Goal: Transaction & Acquisition: Purchase product/service

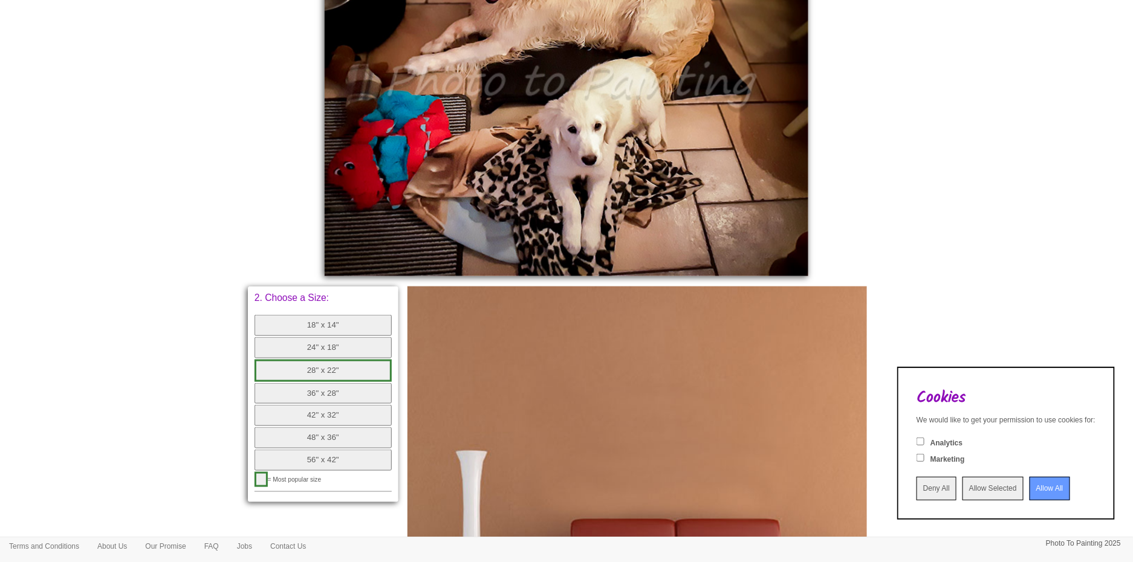
scroll to position [655, 0]
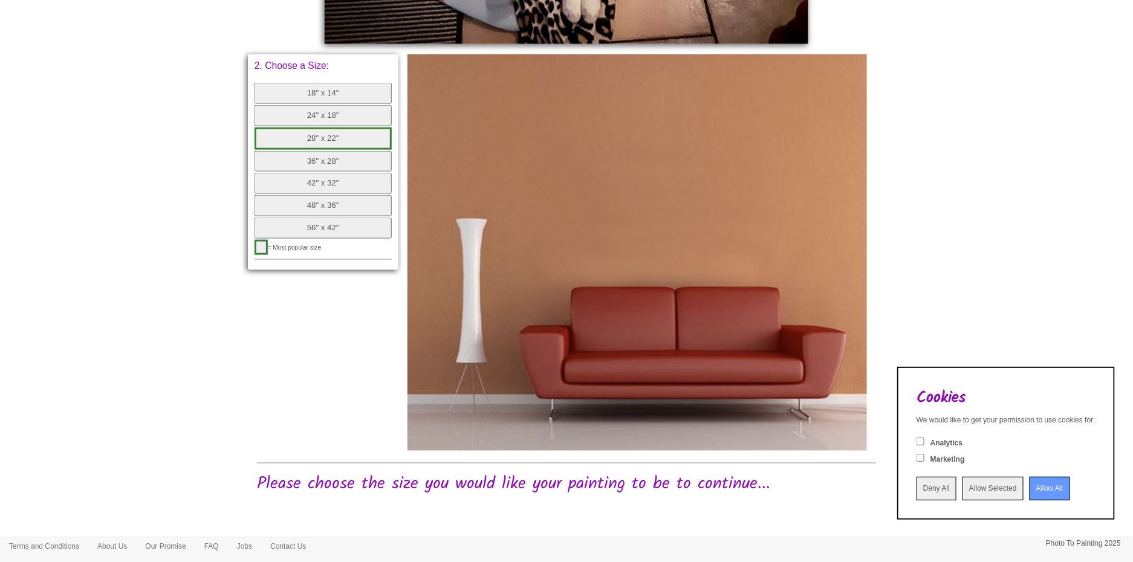
click at [632, 216] on img at bounding box center [637, 252] width 460 height 396
click at [303, 225] on button "56" x 42"" at bounding box center [322, 228] width 137 height 21
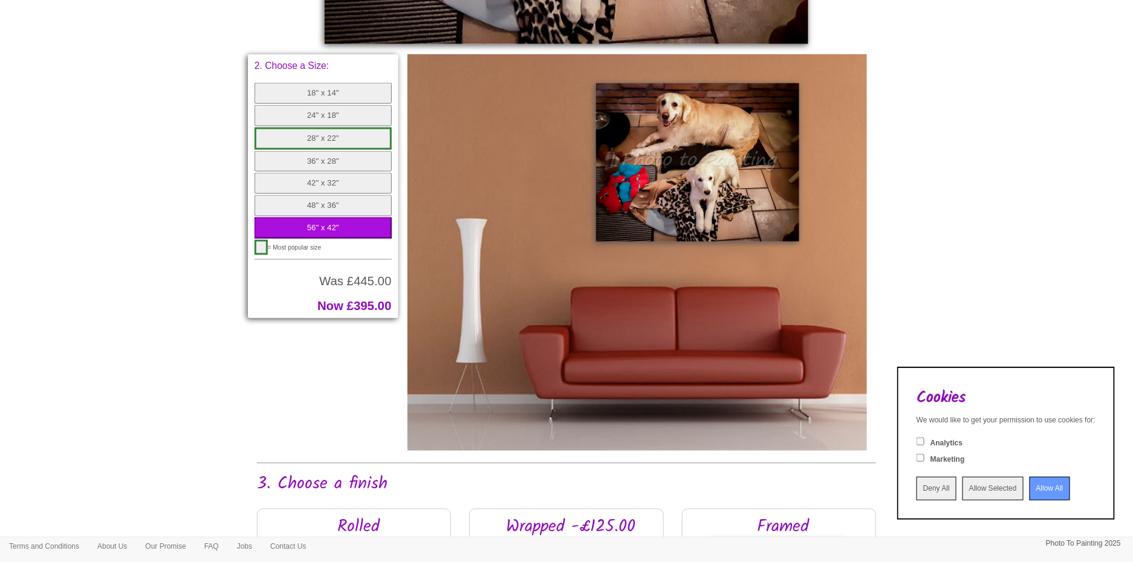
click at [325, 201] on button "48" x 36"" at bounding box center [322, 205] width 137 height 21
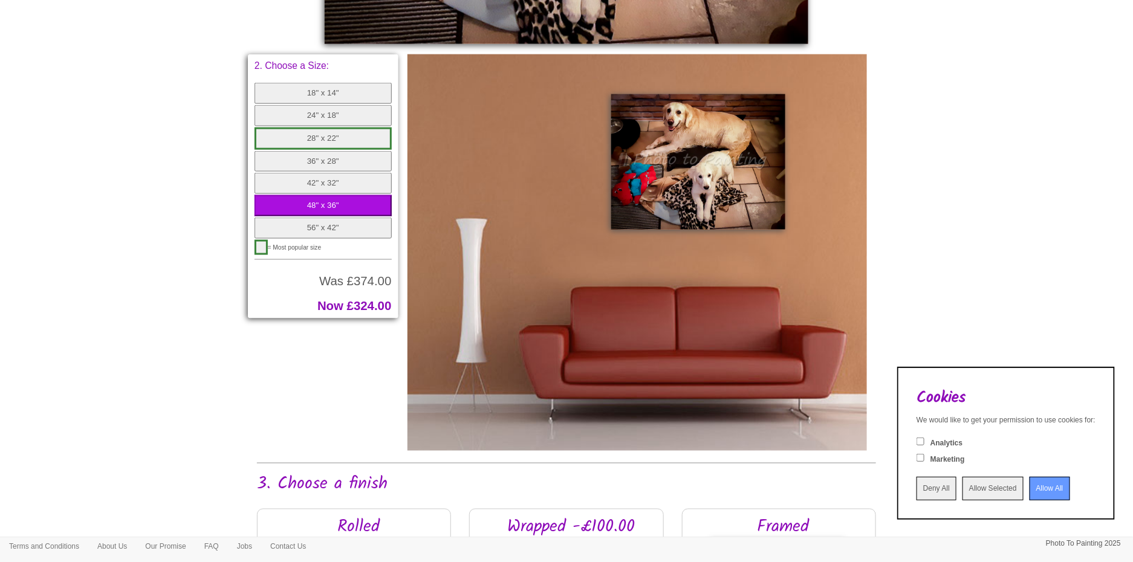
click at [326, 181] on button "42" x 32"" at bounding box center [322, 183] width 137 height 21
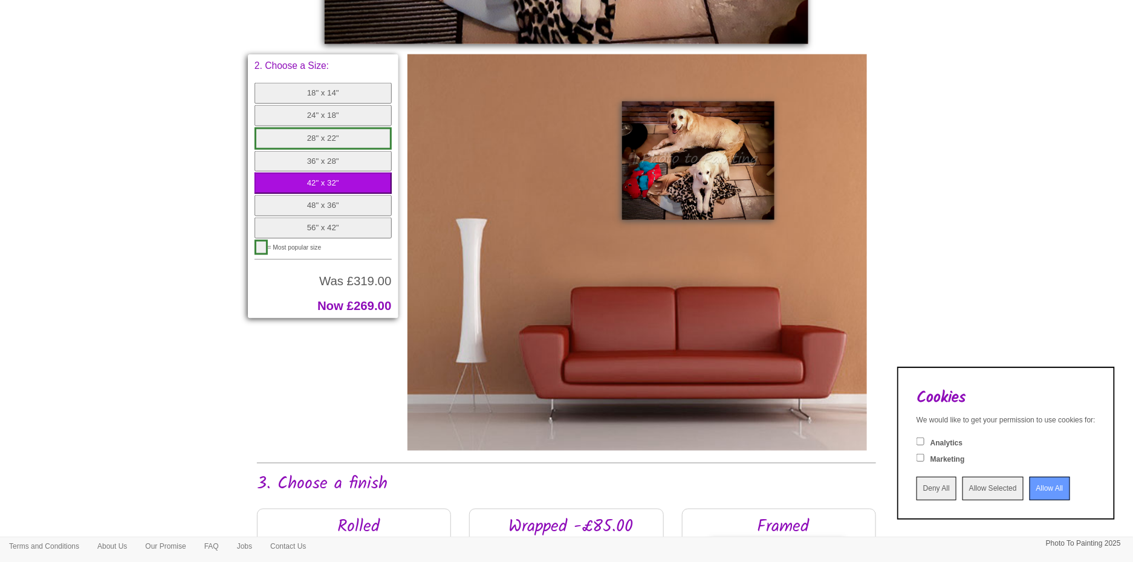
click at [305, 113] on button "24" x 18"" at bounding box center [322, 115] width 137 height 21
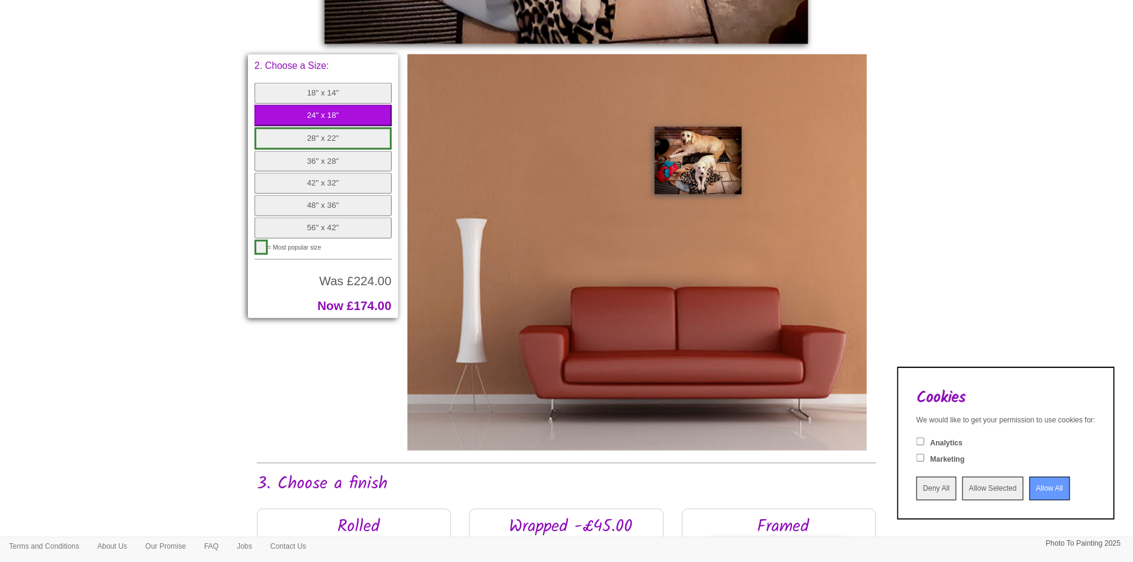
click at [328, 137] on button "28" x 22"" at bounding box center [322, 139] width 137 height 22
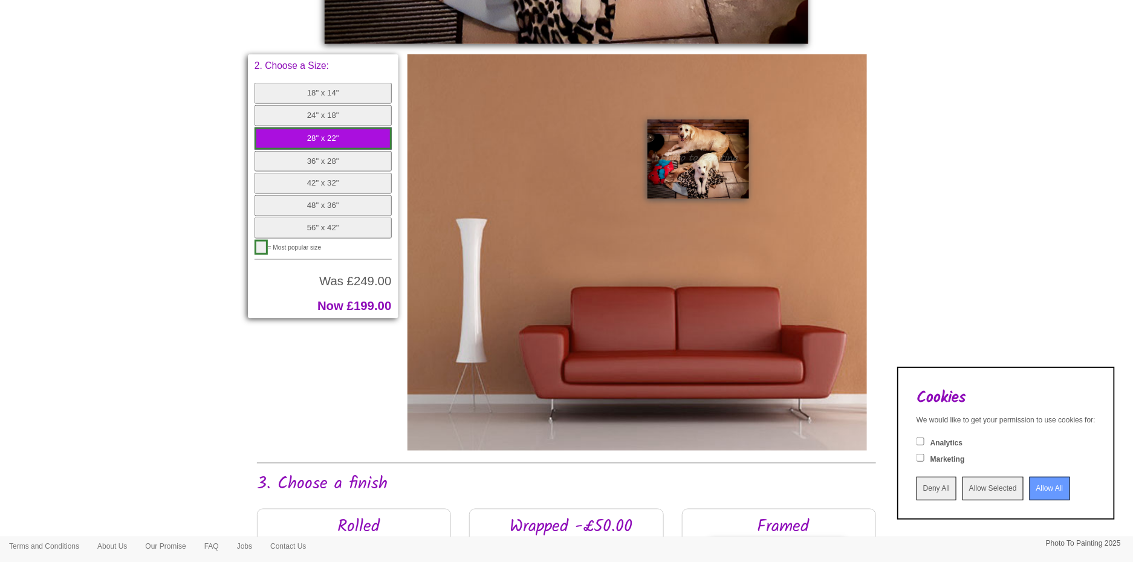
click at [326, 152] on button "36" x 28"" at bounding box center [322, 161] width 137 height 21
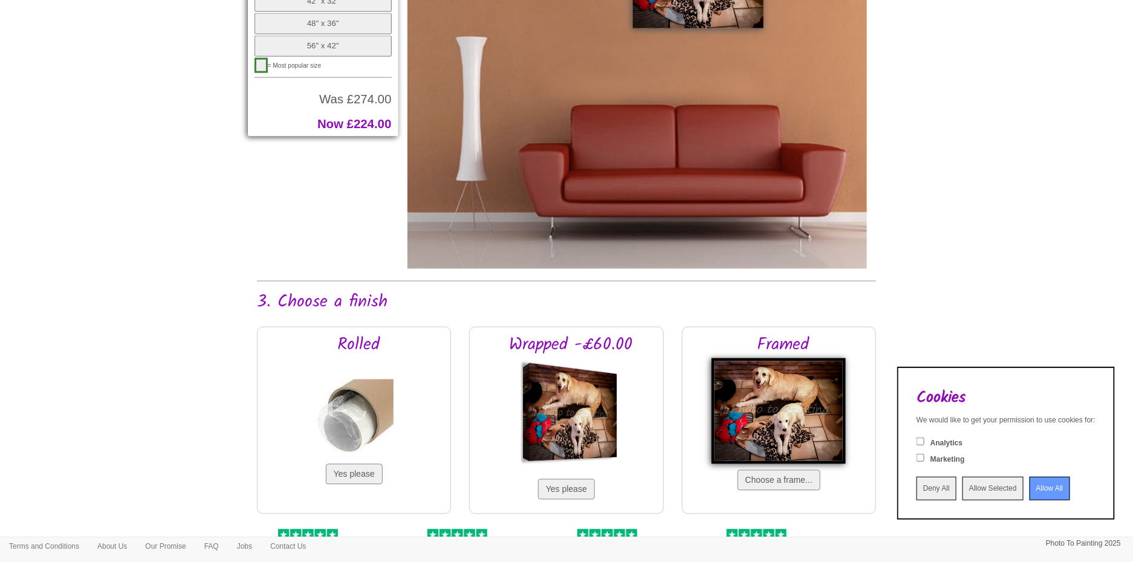
scroll to position [897, 0]
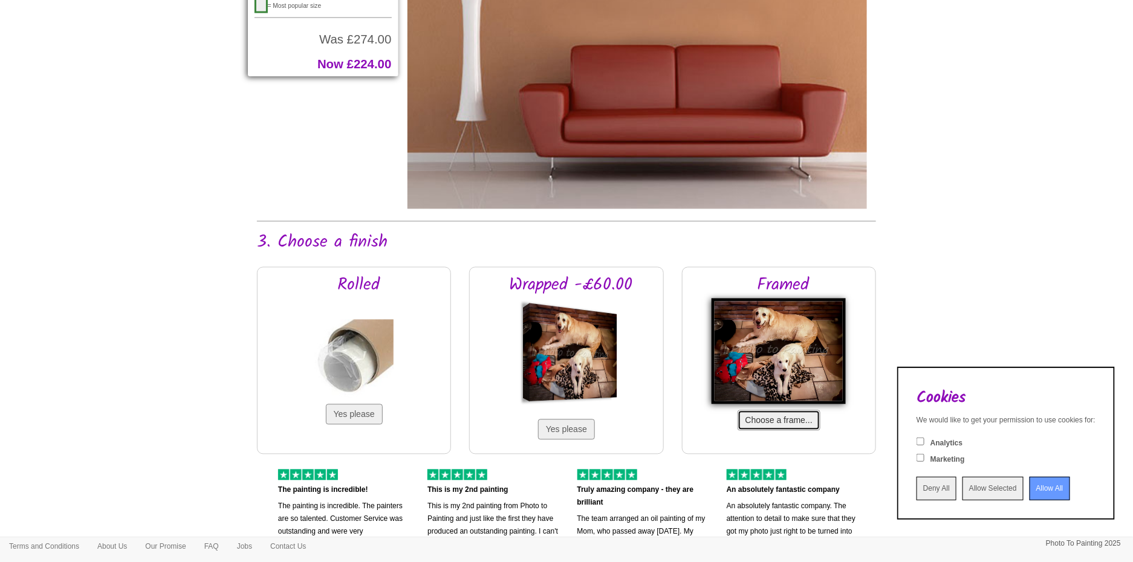
click at [784, 422] on button "Choose a frame..." at bounding box center [778, 420] width 83 height 21
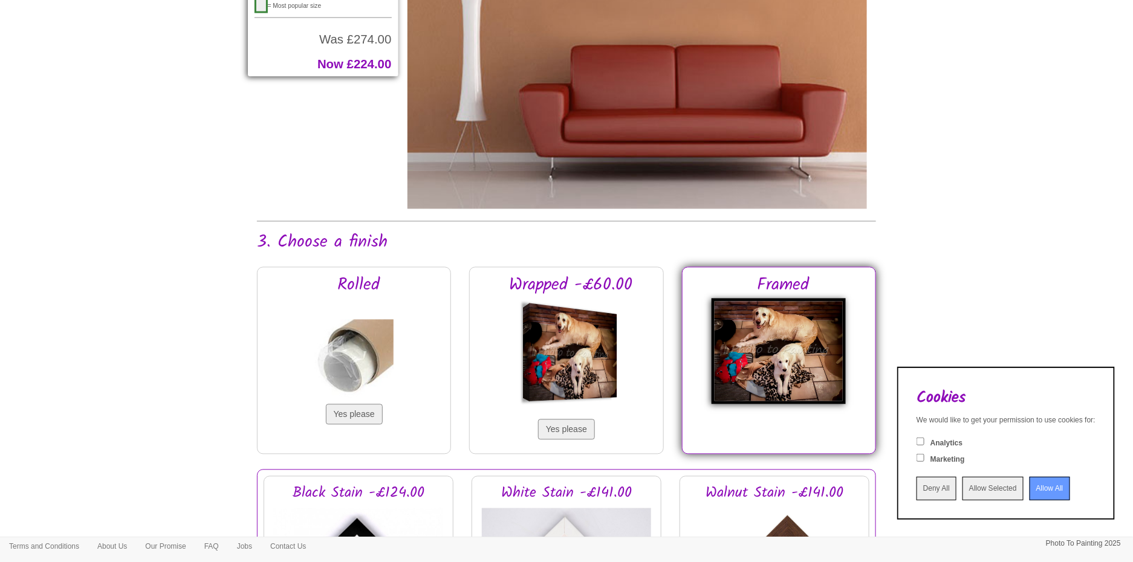
scroll to position [1079, 0]
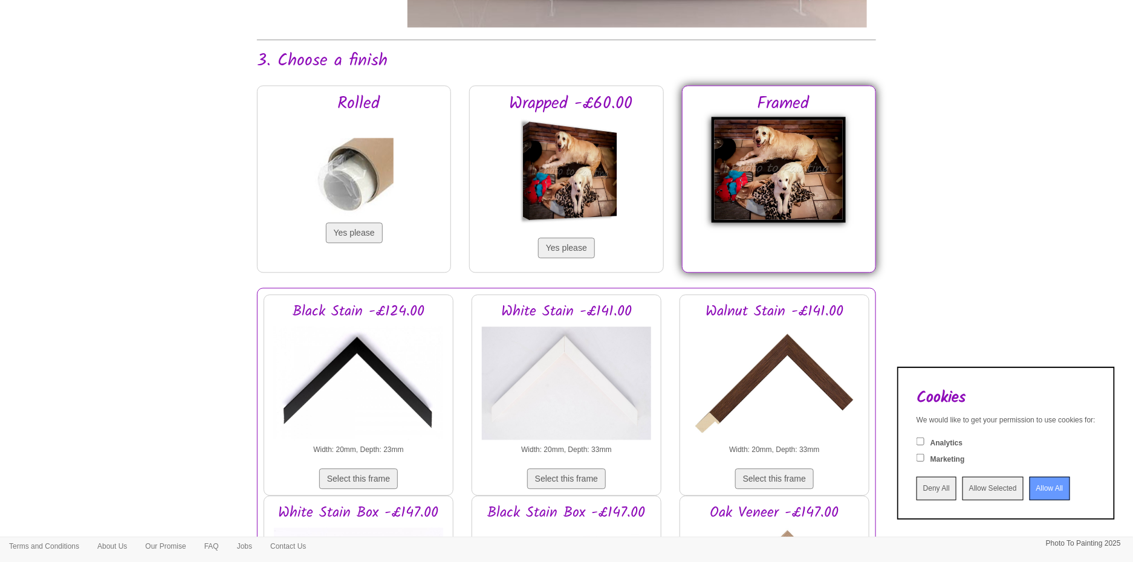
click at [747, 386] on img at bounding box center [775, 383] width 170 height 121
click at [763, 473] on button "Select this frame" at bounding box center [774, 478] width 79 height 21
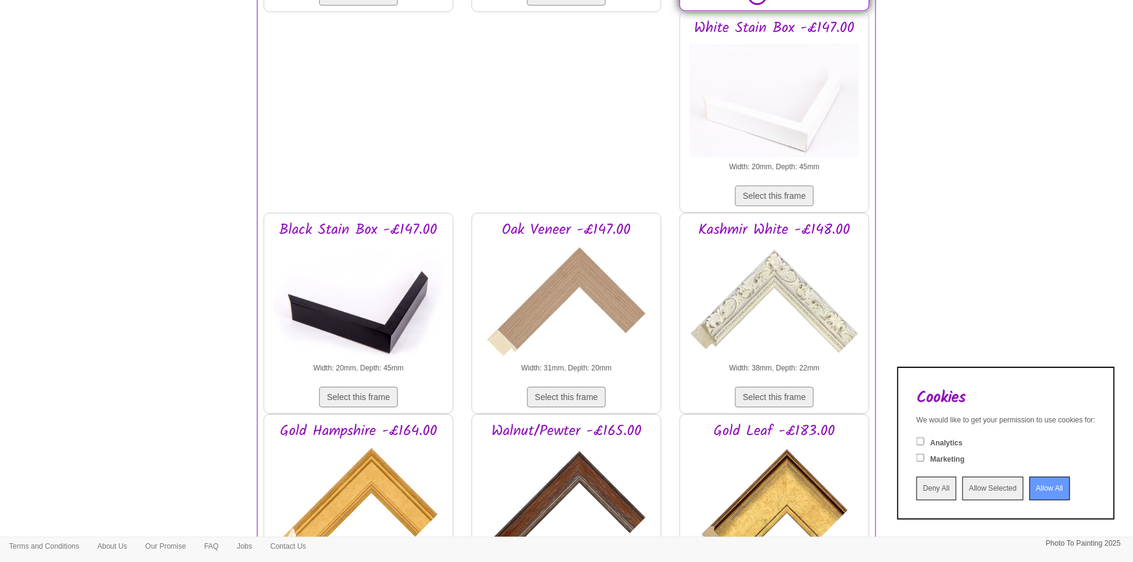
scroll to position [1260, 0]
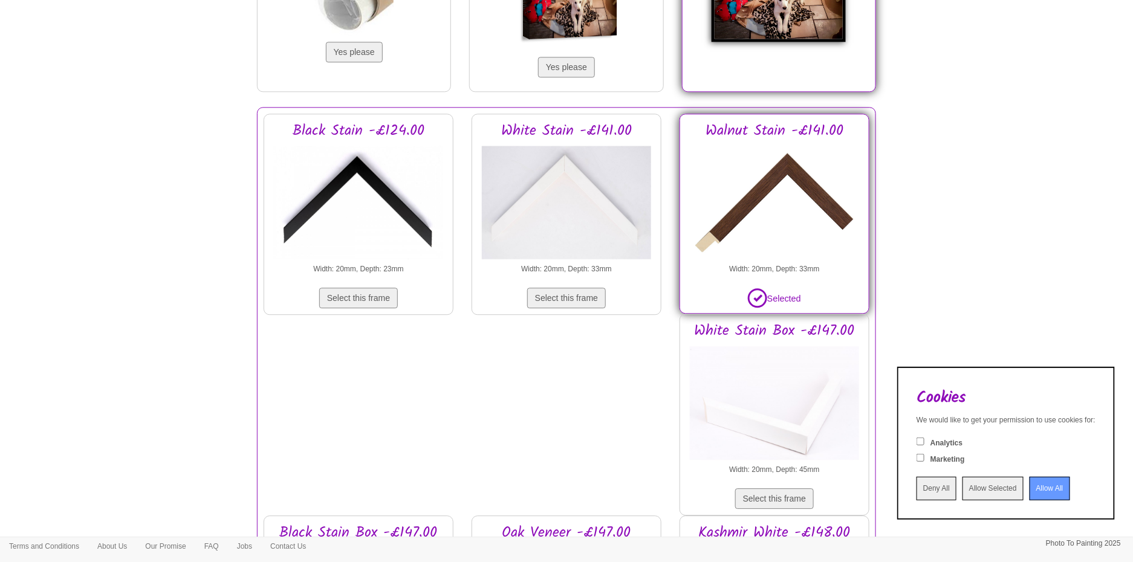
click at [916, 493] on input "Deny All" at bounding box center [936, 489] width 40 height 24
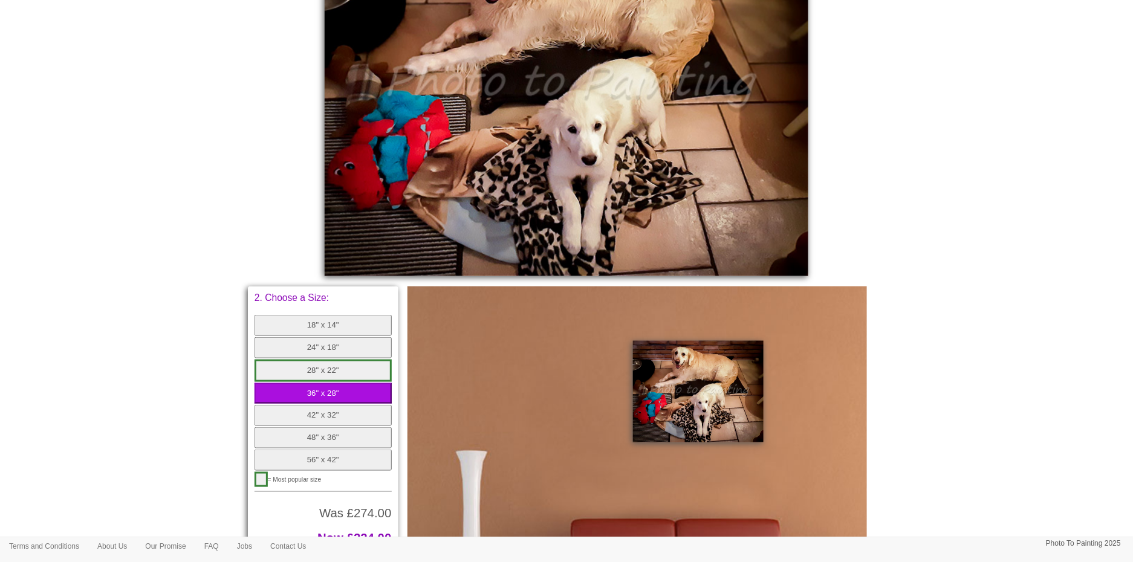
scroll to position [544, 0]
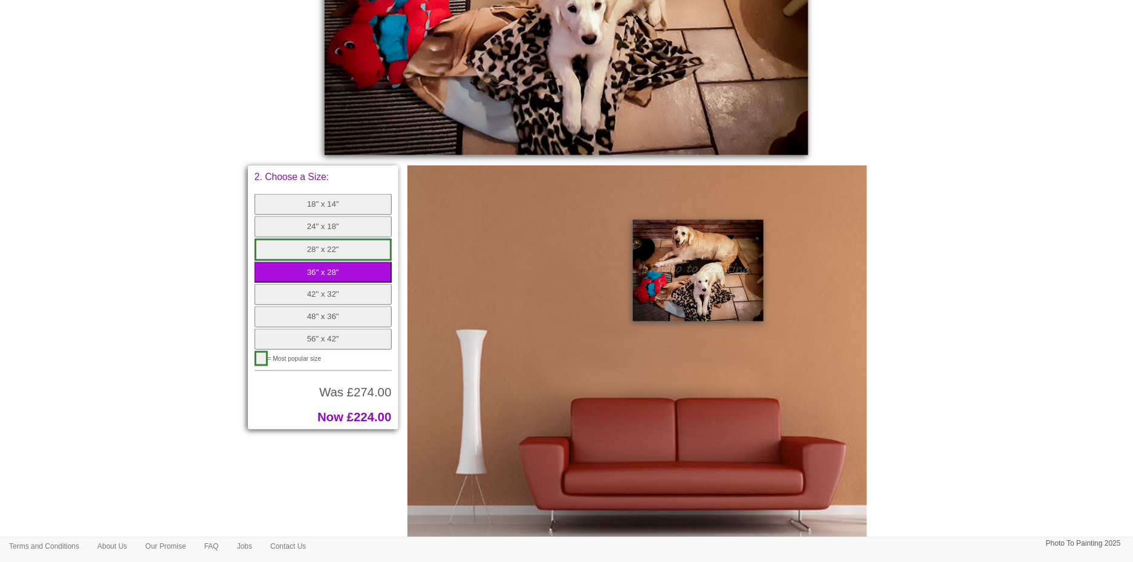
click at [263, 354] on button "button" at bounding box center [260, 358] width 13 height 15
click at [322, 296] on button "42" x 32"" at bounding box center [322, 294] width 137 height 21
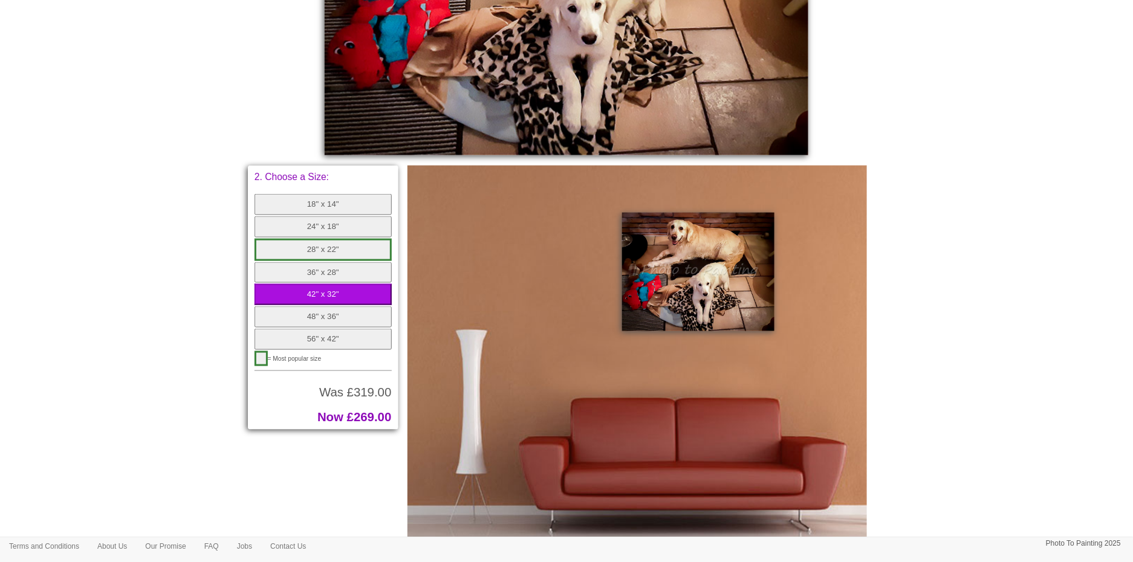
click at [324, 321] on button "48" x 36"" at bounding box center [322, 316] width 137 height 21
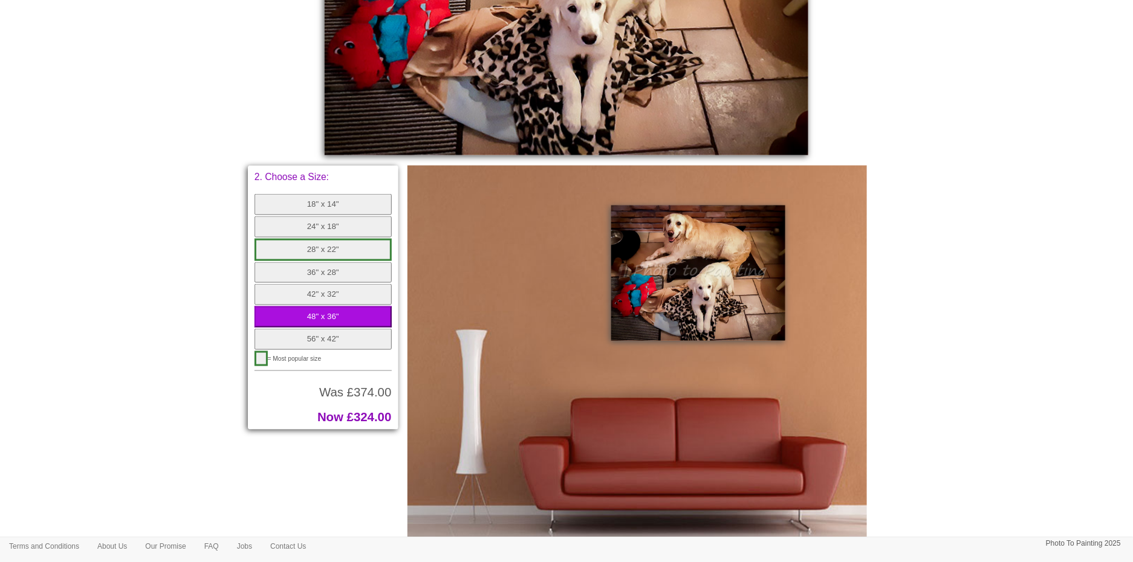
click at [339, 250] on button "28" x 22"" at bounding box center [322, 250] width 137 height 22
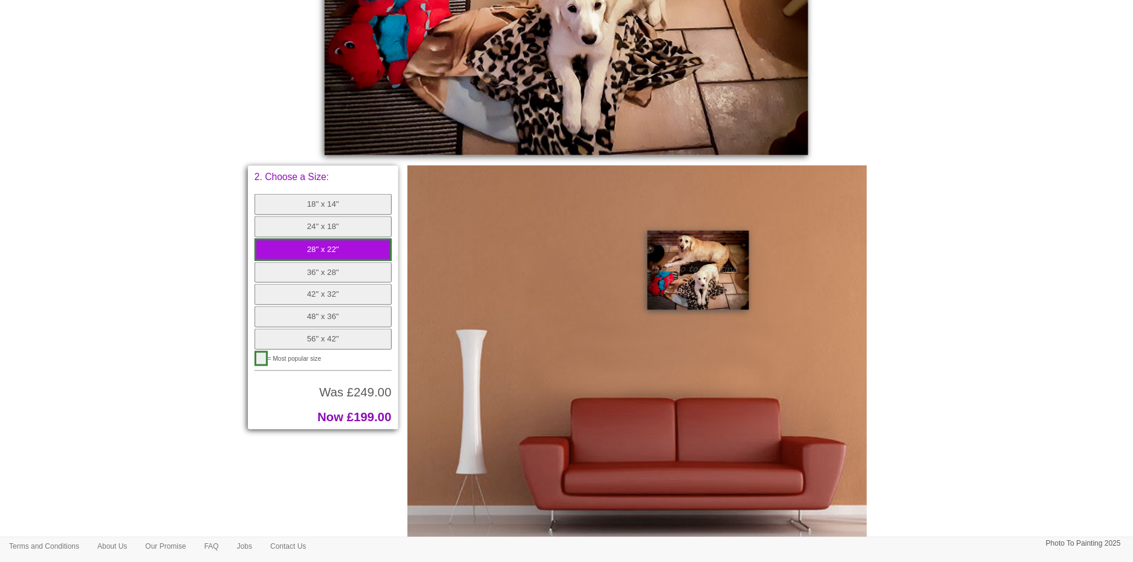
click at [335, 271] on button "36" x 28"" at bounding box center [322, 272] width 137 height 21
